Goal: Information Seeking & Learning: Learn about a topic

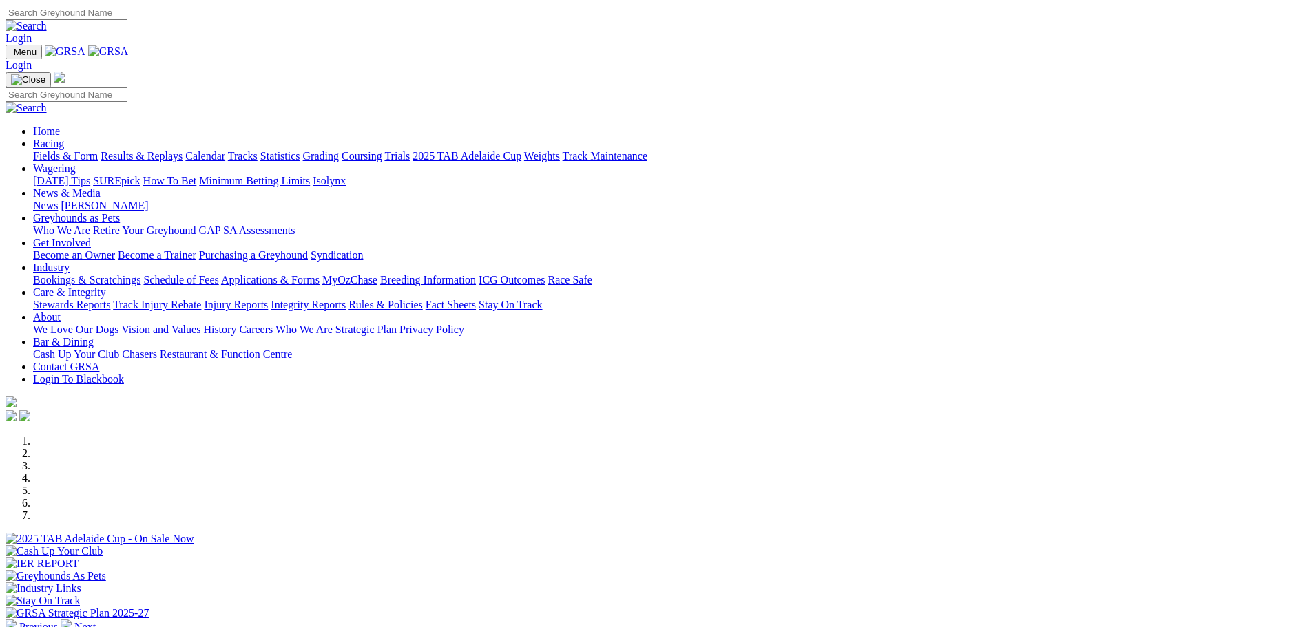
click at [98, 150] on link "Fields & Form" at bounding box center [65, 156] width 65 height 12
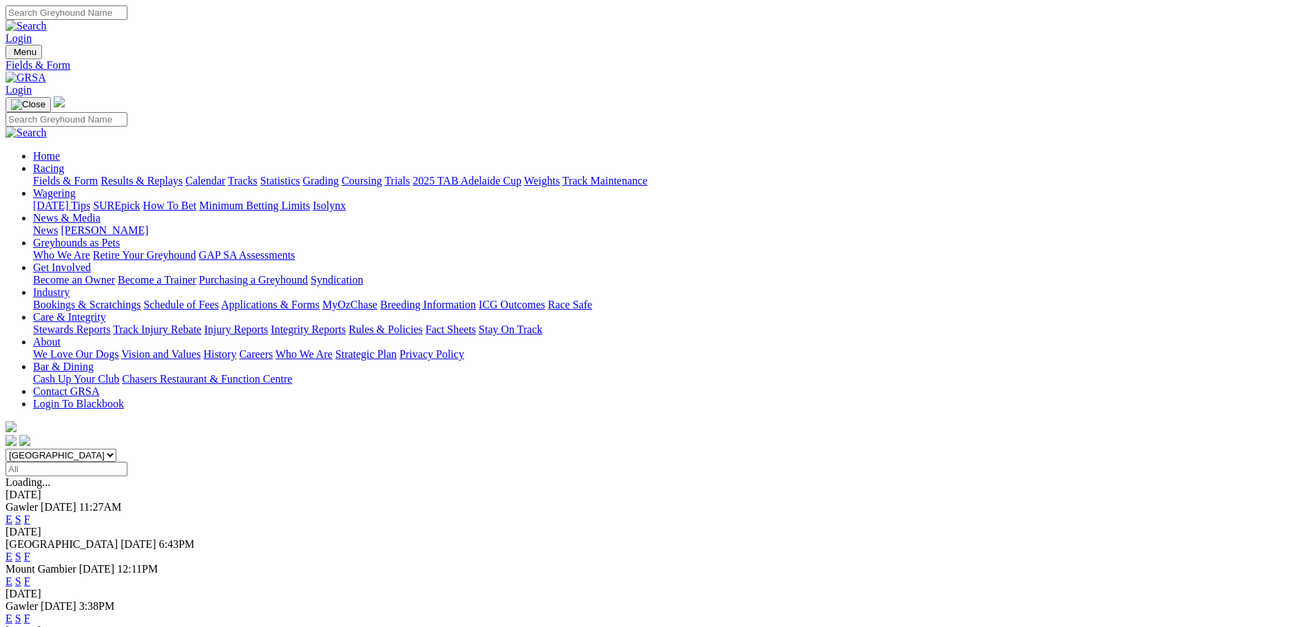
click at [116, 449] on select "South Australia New South Wales Northern Territory Queensland Tasmania Victoria…" at bounding box center [61, 455] width 111 height 13
select select "WA"
click at [116, 449] on select "South Australia New South Wales Northern Territory Queensland Tasmania Victoria…" at bounding box center [61, 455] width 111 height 13
click at [12, 588] on link "E" at bounding box center [9, 594] width 7 height 12
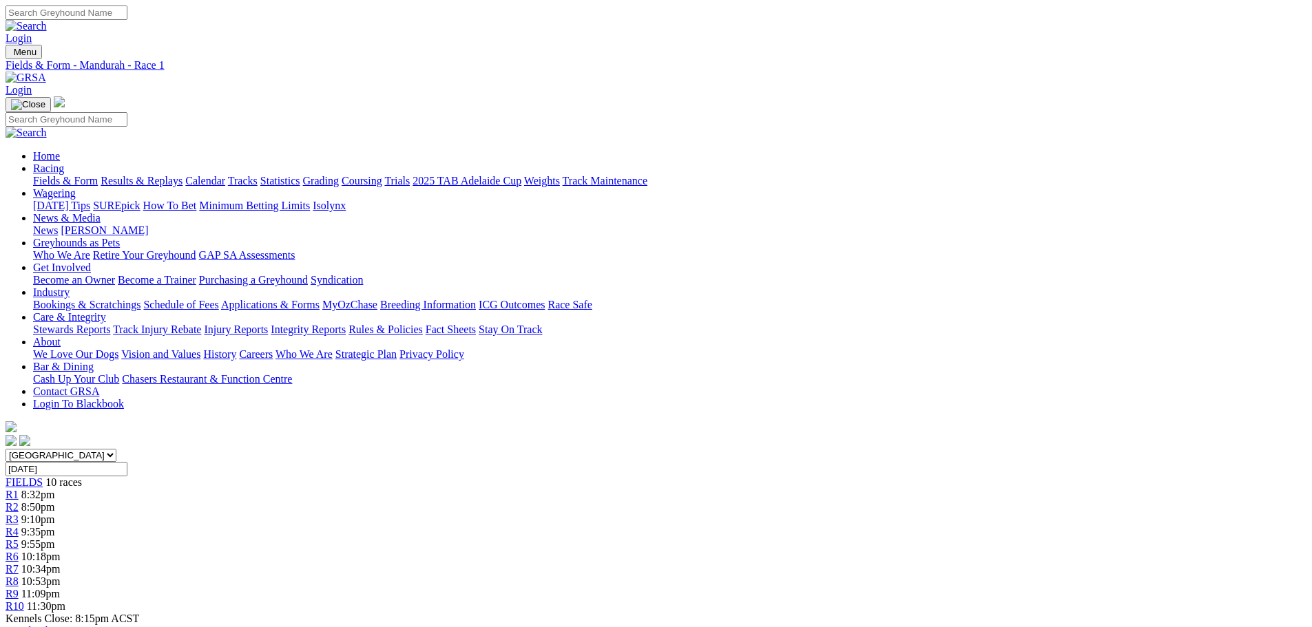
click at [19, 538] on link "R5" at bounding box center [12, 544] width 13 height 12
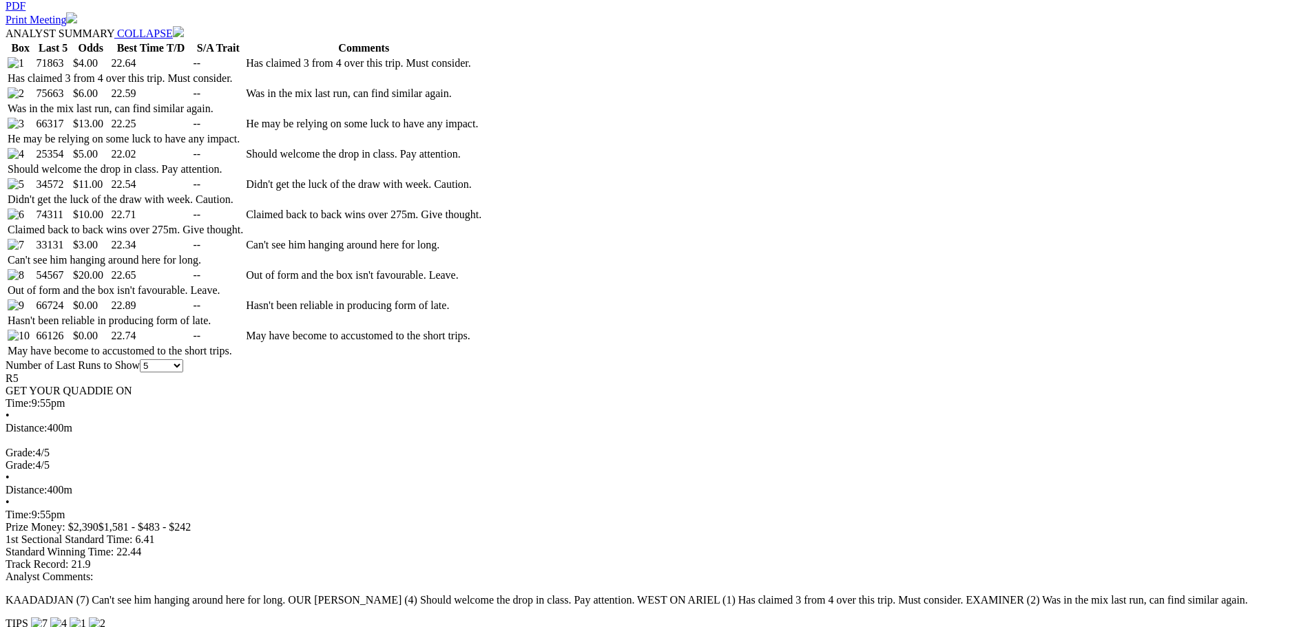
scroll to position [551, 0]
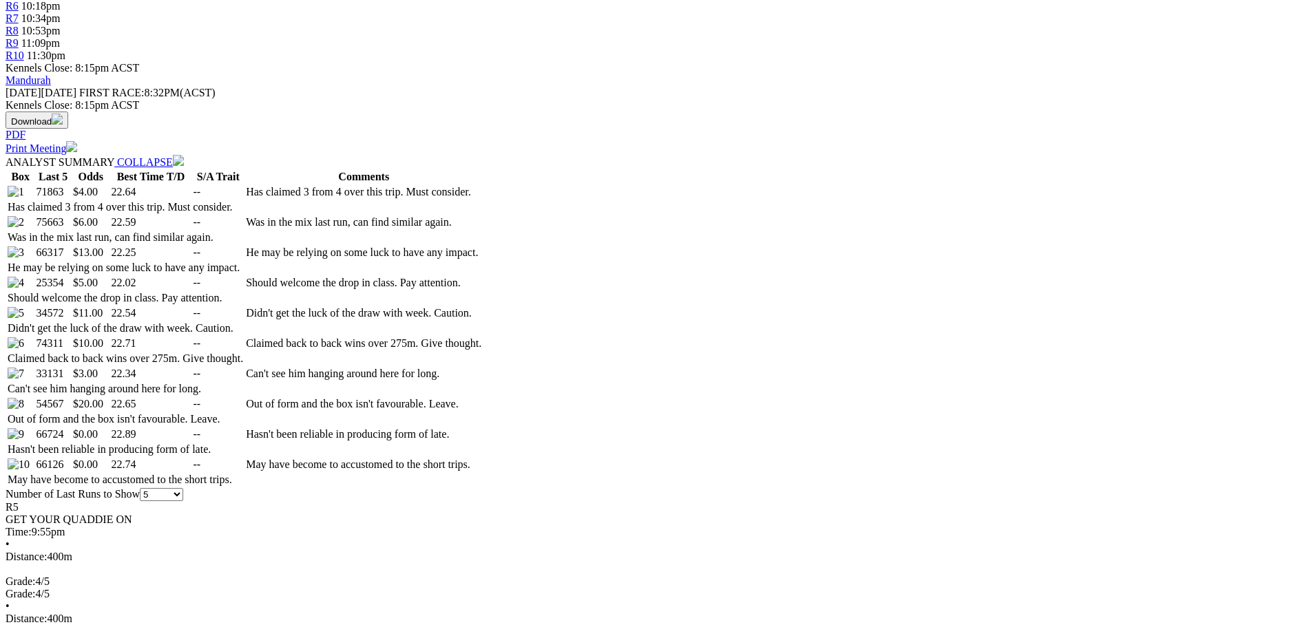
select select "20"
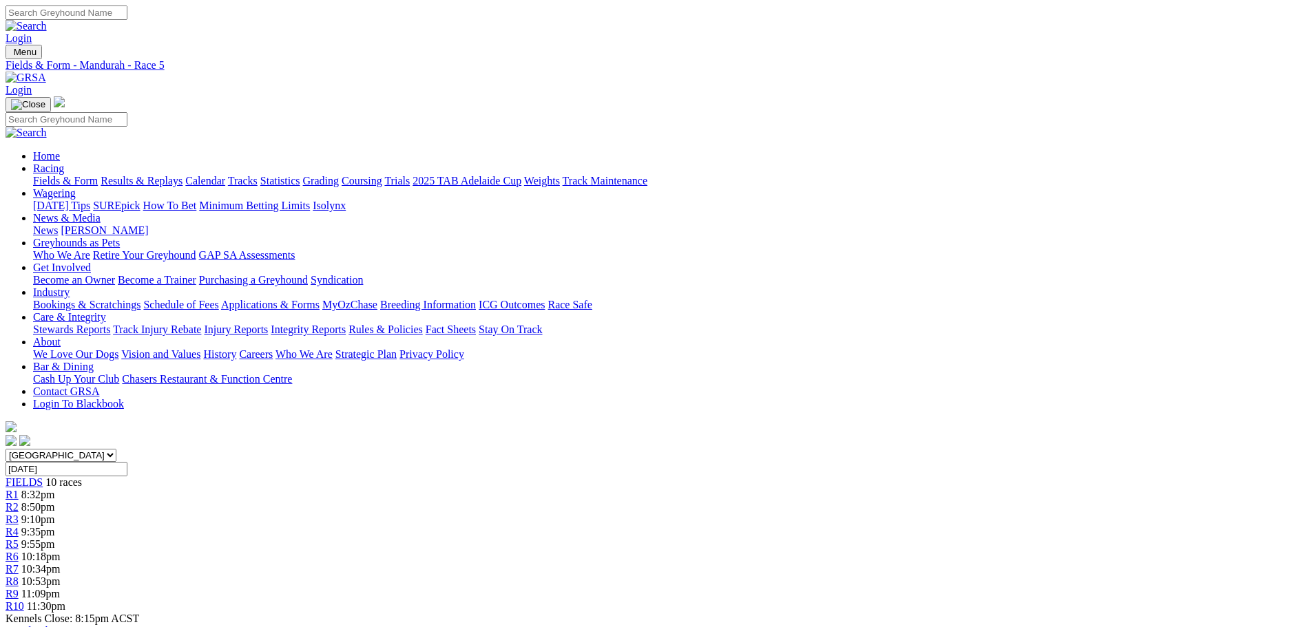
click at [963, 588] on div "R9 11:09pm" at bounding box center [656, 594] width 1301 height 12
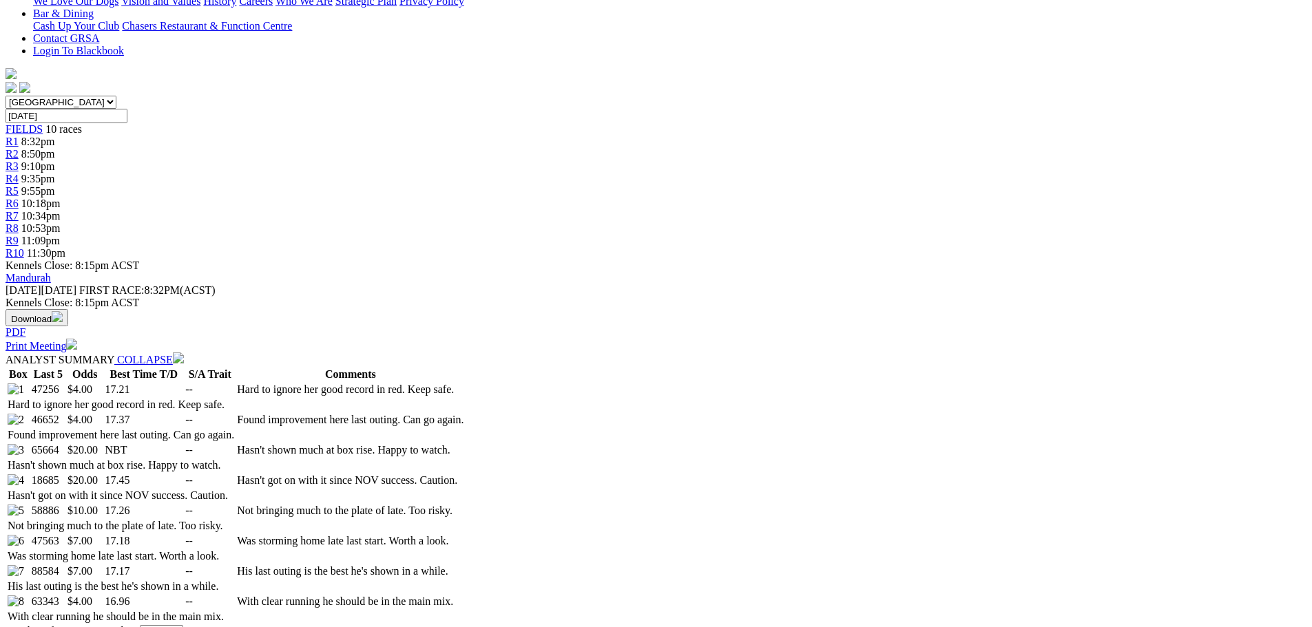
scroll to position [413, 0]
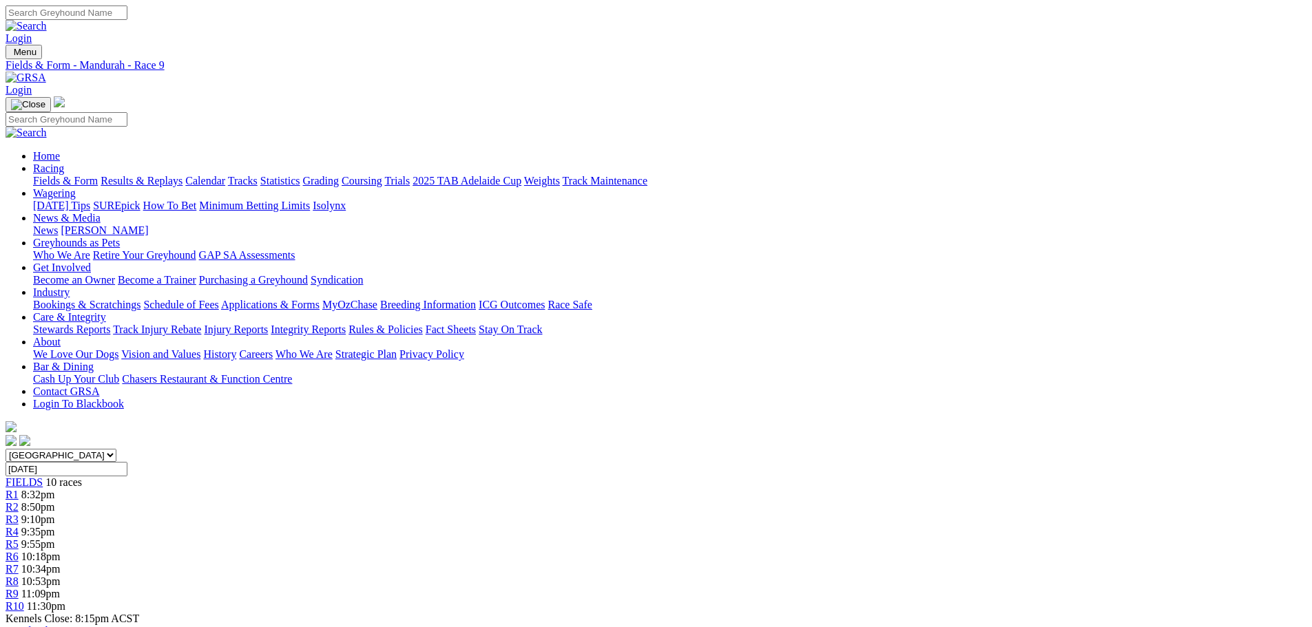
scroll to position [207, 0]
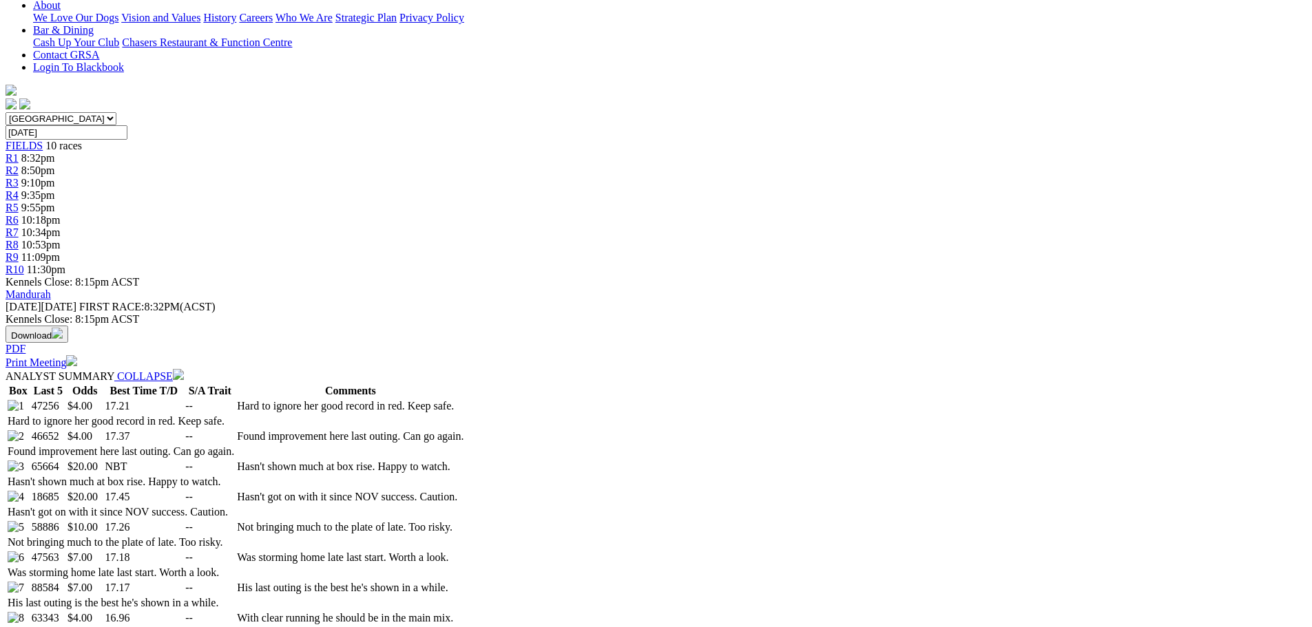
scroll to position [0, 0]
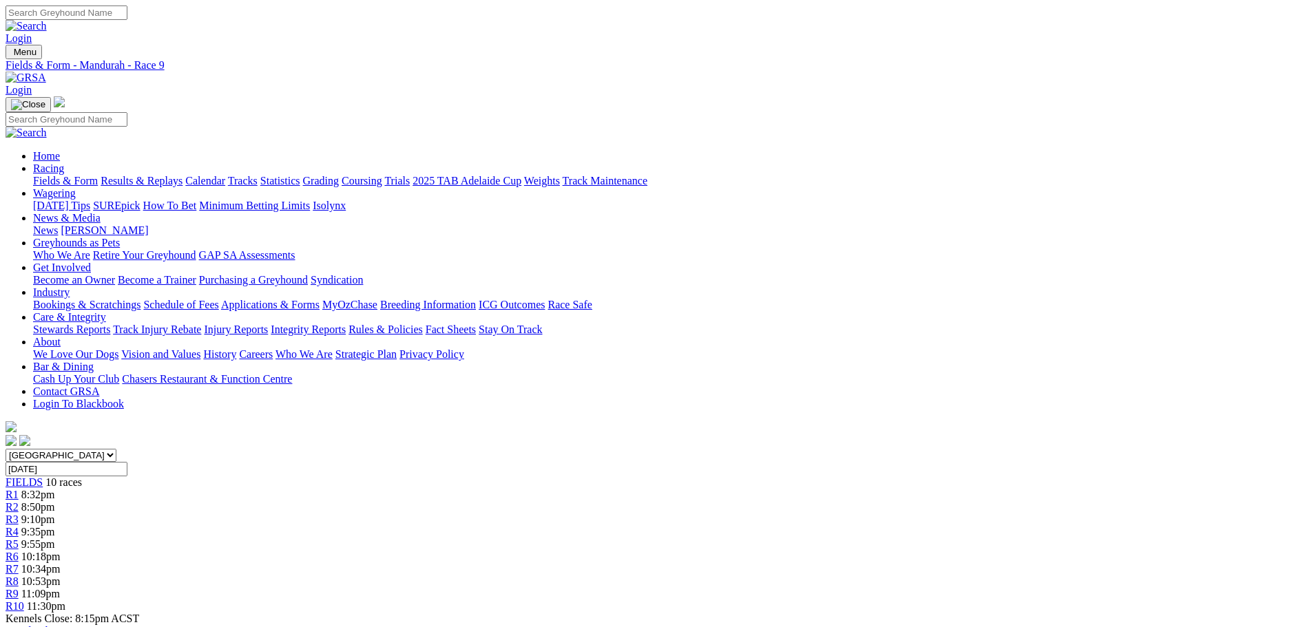
click at [127, 462] on input "Friday, 5 Sep 2025" at bounding box center [67, 469] width 122 height 14
type input "[DATE]"
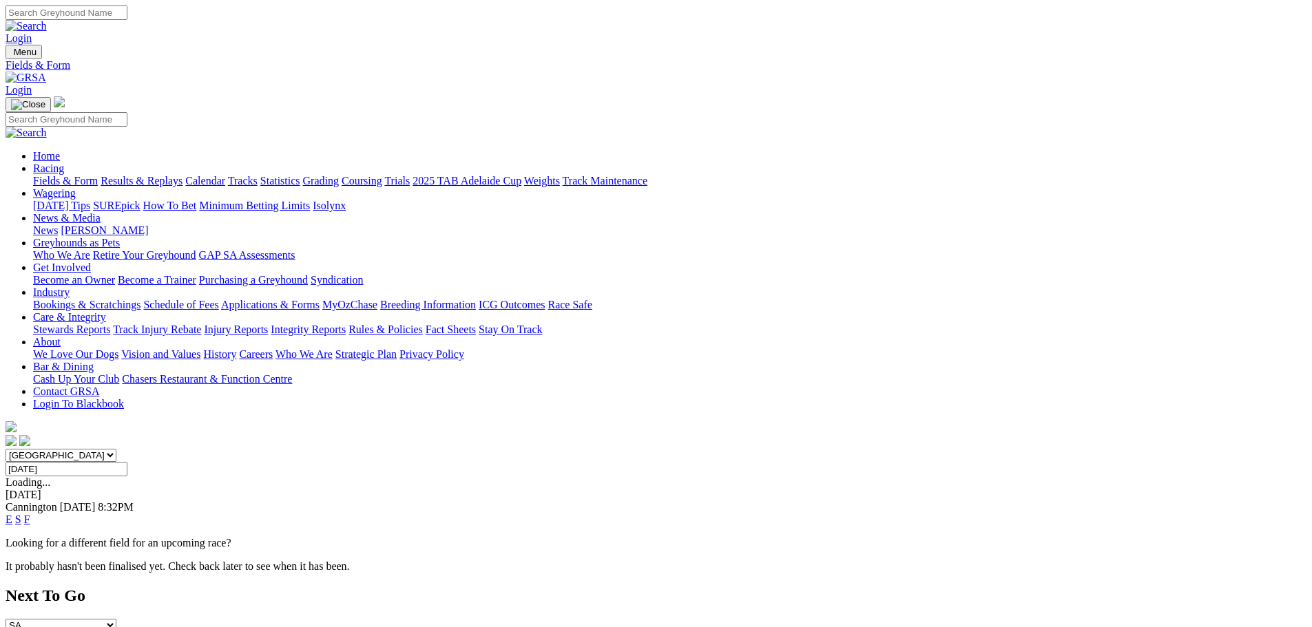
click at [12, 514] on link "E" at bounding box center [9, 520] width 7 height 12
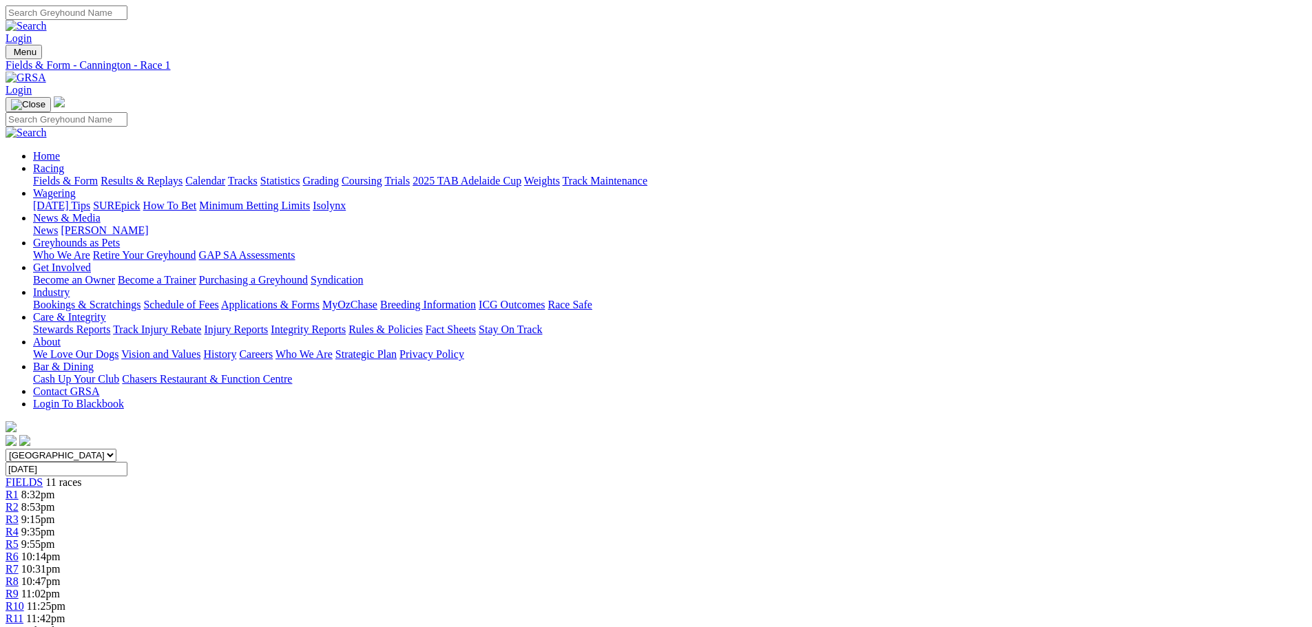
click at [19, 538] on link "R5" at bounding box center [12, 544] width 13 height 12
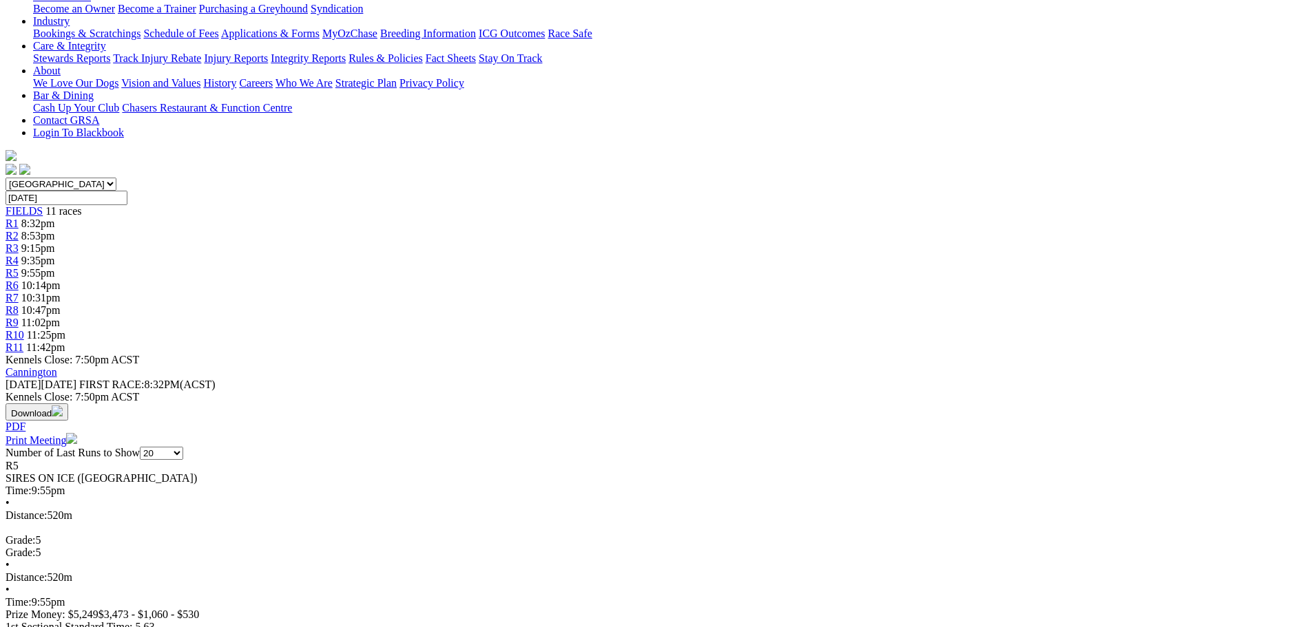
scroll to position [275, 0]
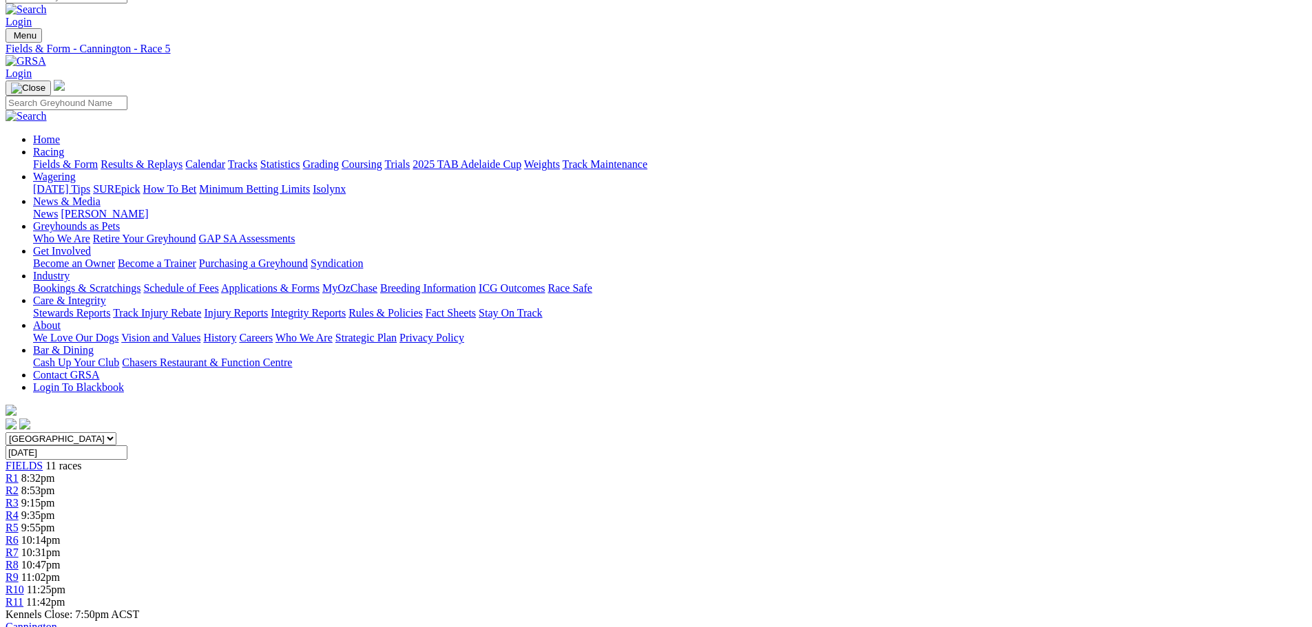
scroll to position [0, 0]
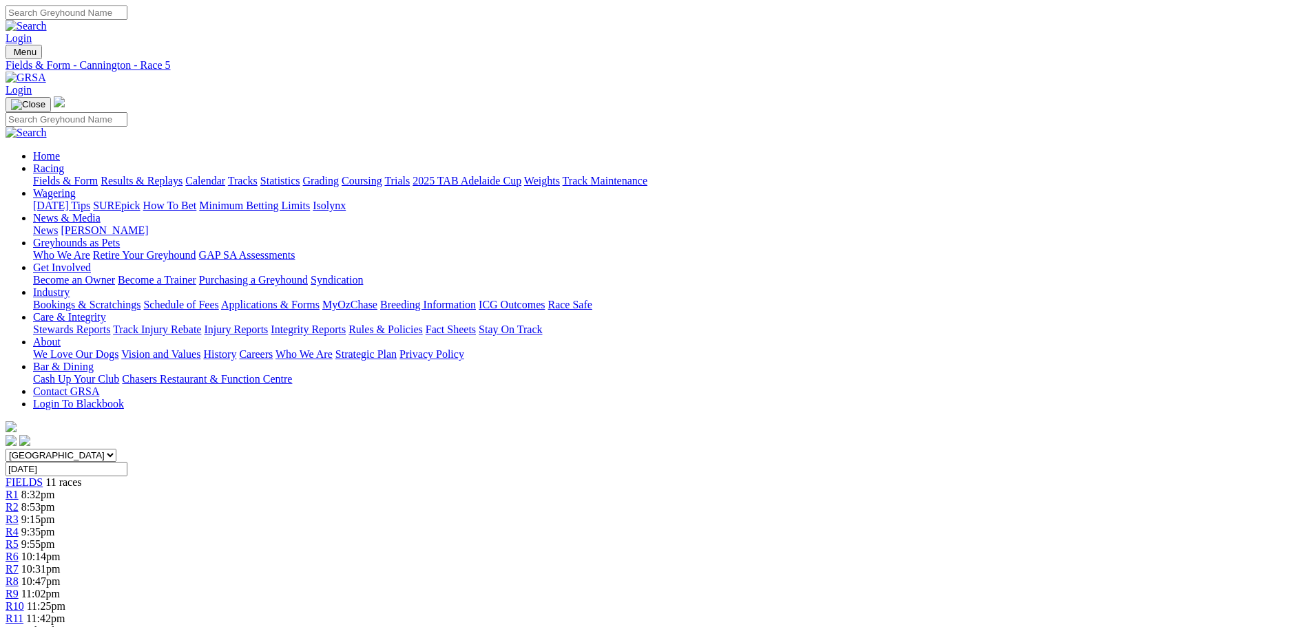
click at [61, 551] on span "10:14pm" at bounding box center [40, 557] width 39 height 12
click at [61, 563] on span "10:31pm" at bounding box center [40, 569] width 39 height 12
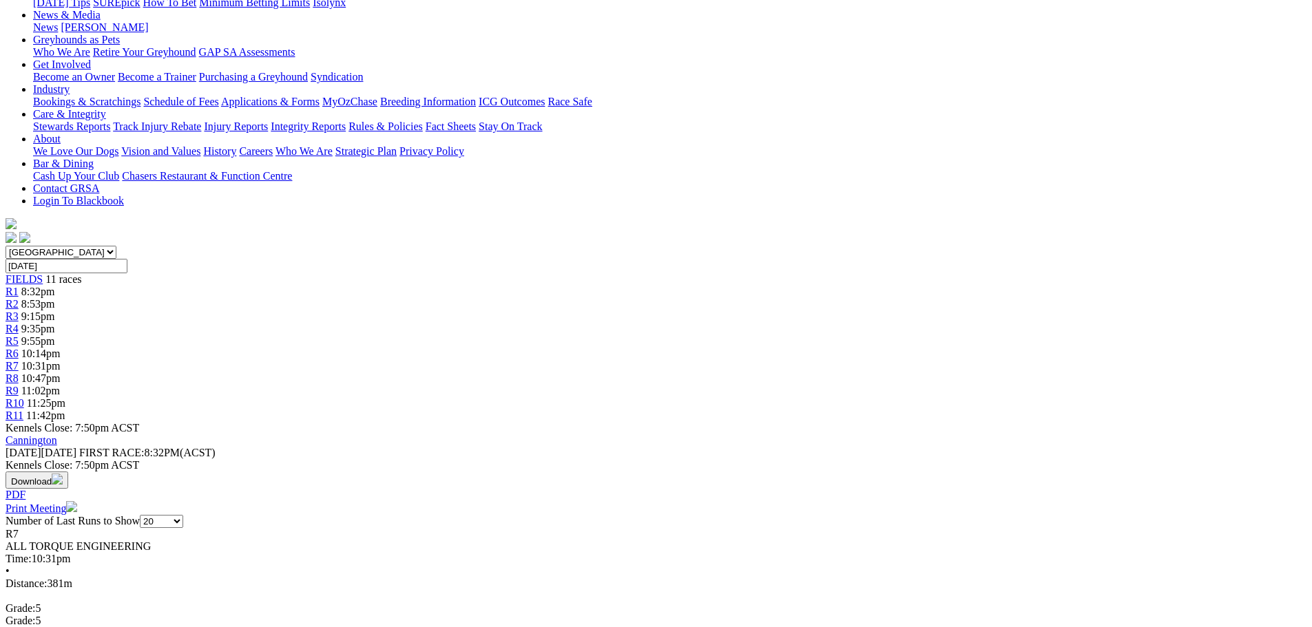
scroll to position [275, 0]
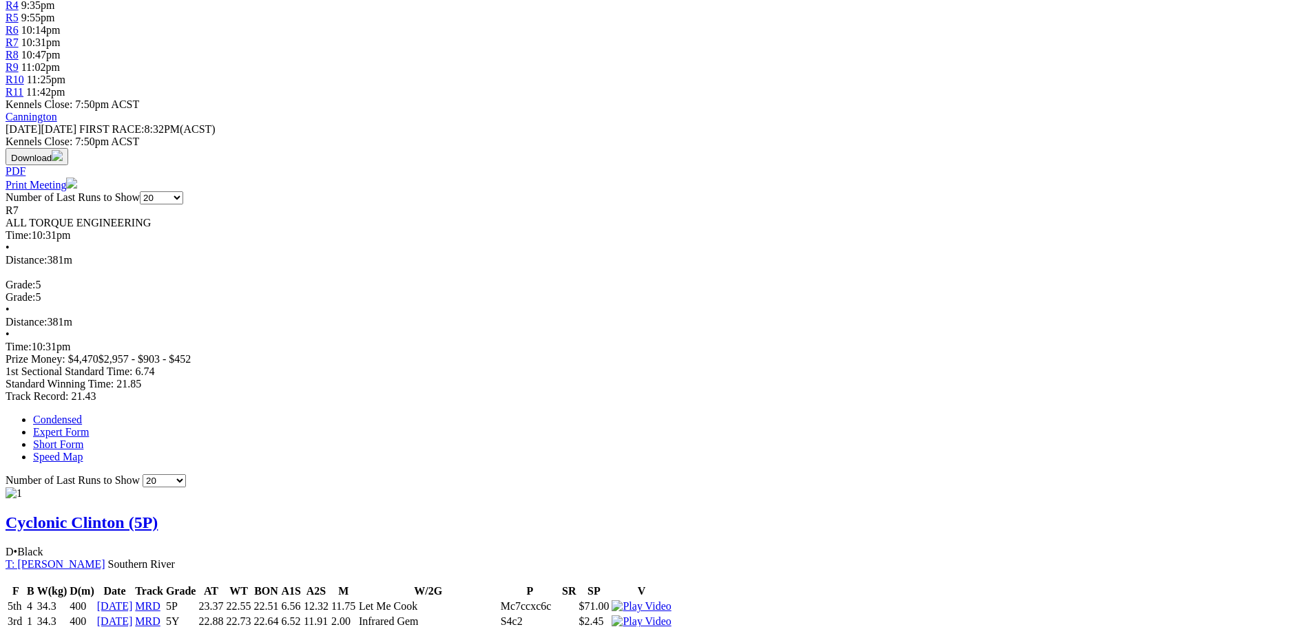
scroll to position [551, 0]
